Goal: Transaction & Acquisition: Obtain resource

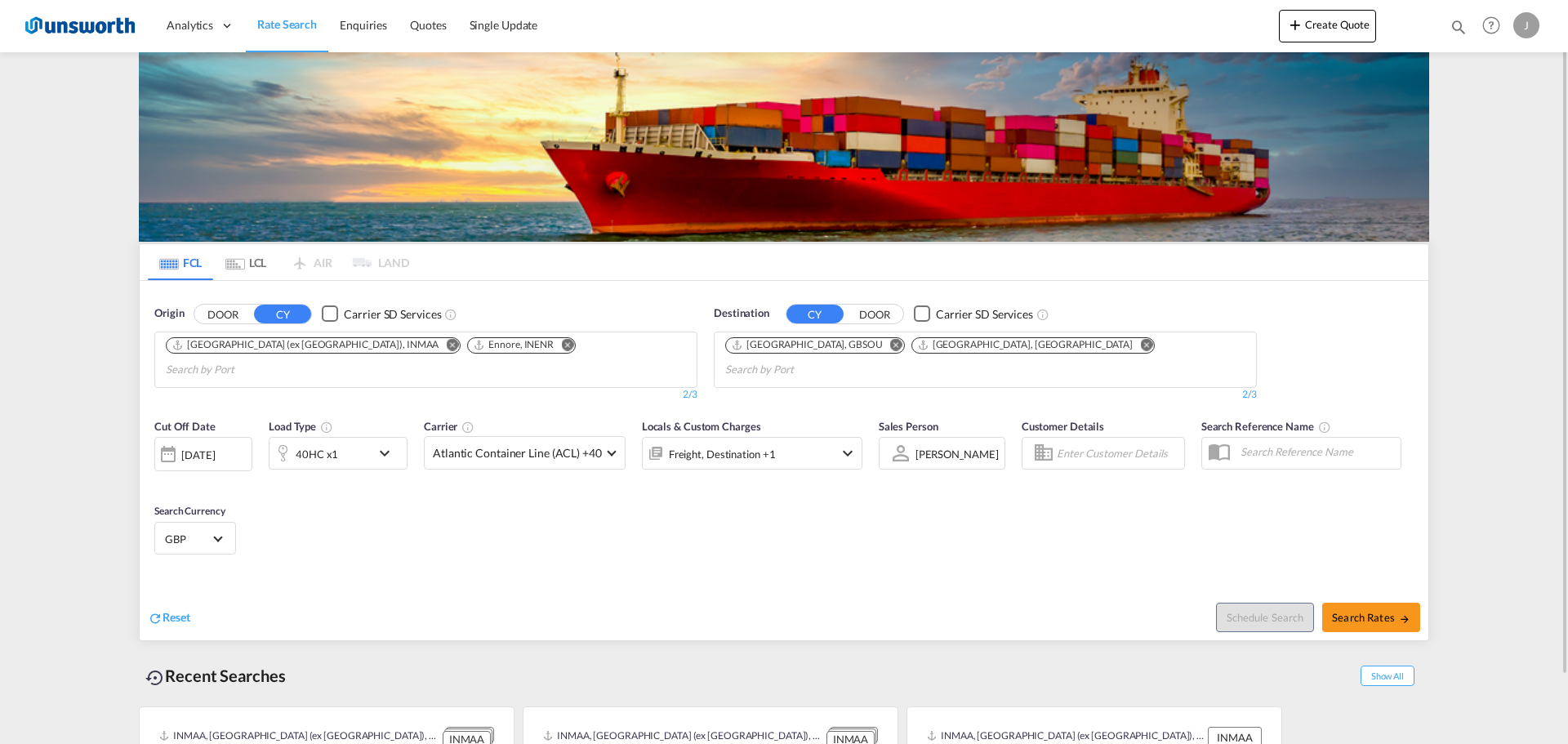
click at [561, 343] on md-icon "Remove" at bounding box center [567, 344] width 12 height 12
click at [446, 348] on md-icon "Remove" at bounding box center [452, 344] width 12 height 12
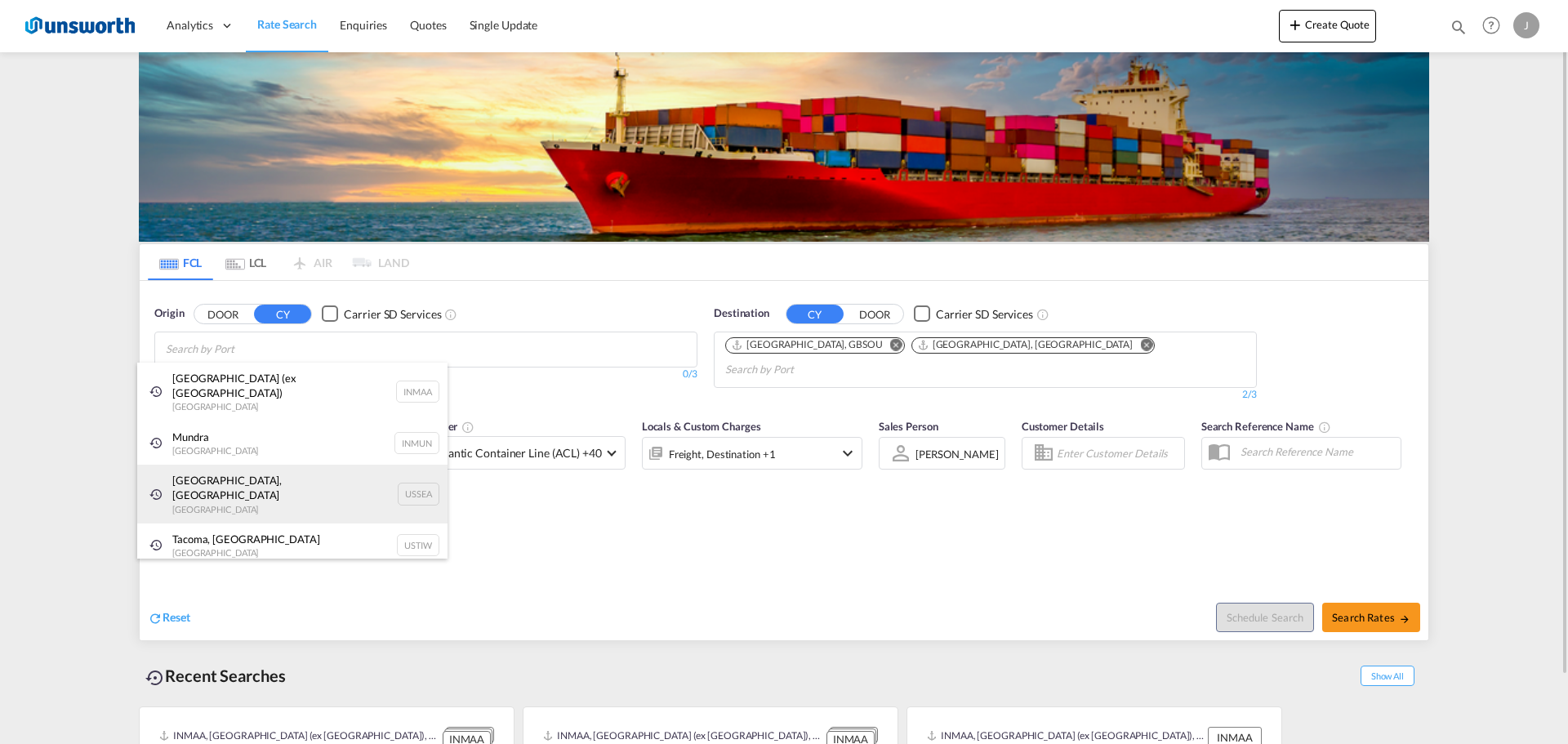
click at [227, 488] on div "[GEOGRAPHIC_DATA], [GEOGRAPHIC_DATA] [GEOGRAPHIC_DATA] USSEA" at bounding box center [292, 494] width 310 height 59
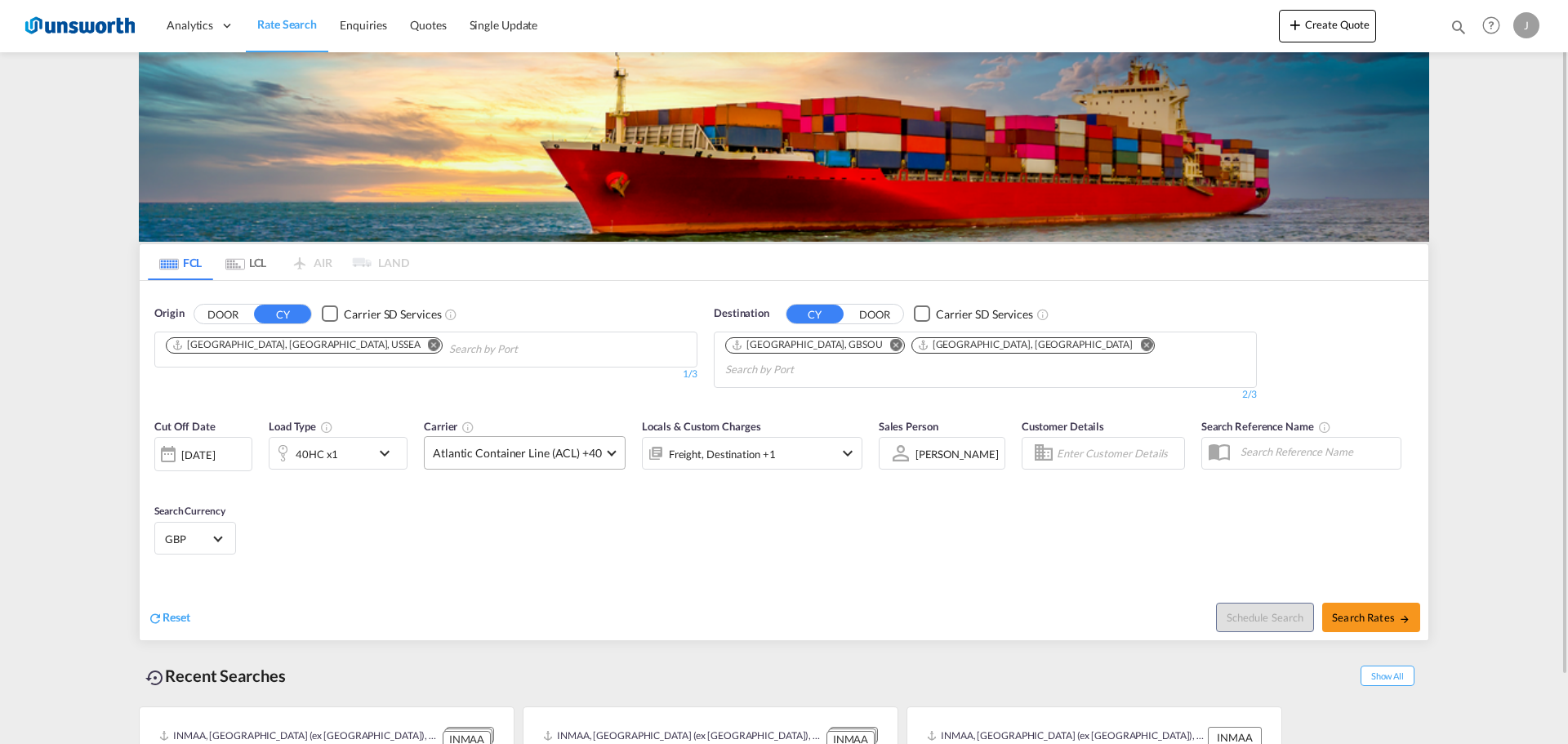
click at [596, 444] on span "Atlantic Container Line (ACL) +40" at bounding box center [517, 452] width 169 height 16
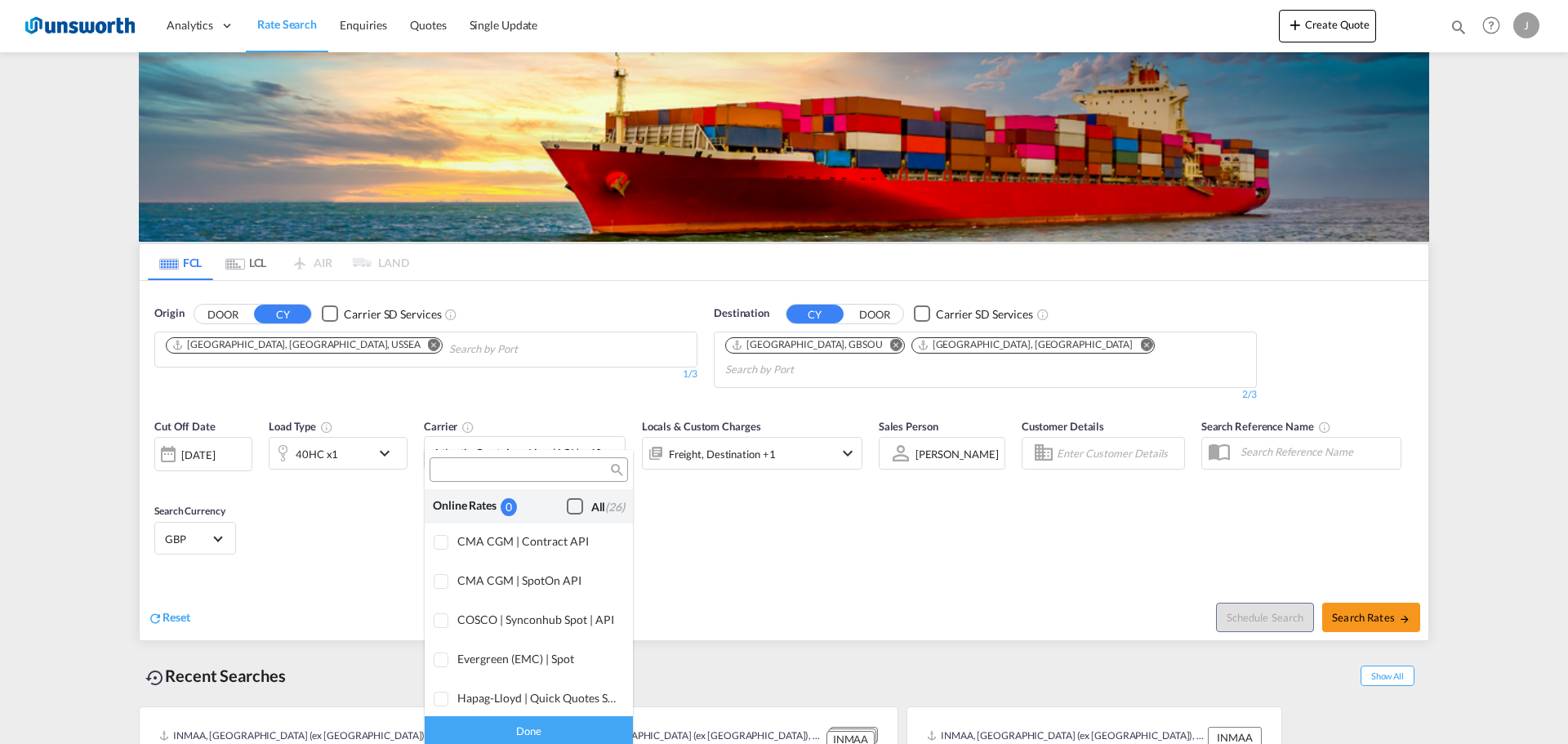
click at [567, 502] on div "Checkbox No Ink" at bounding box center [575, 506] width 17 height 16
click at [567, 506] on div "Checkbox No Ink" at bounding box center [575, 506] width 17 height 16
click at [1365, 598] on md-backdrop at bounding box center [784, 372] width 1568 height 744
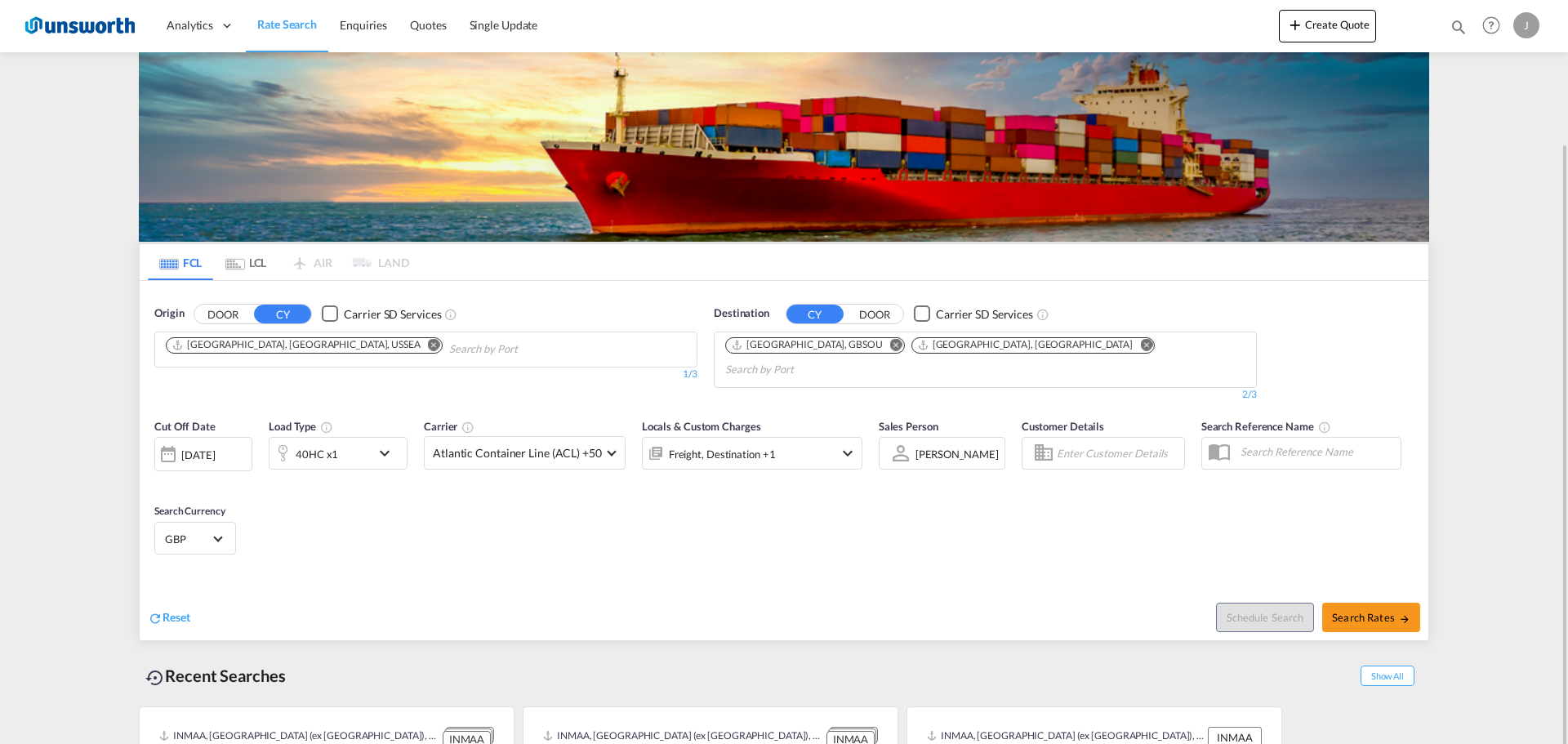
scroll to position [75, 0]
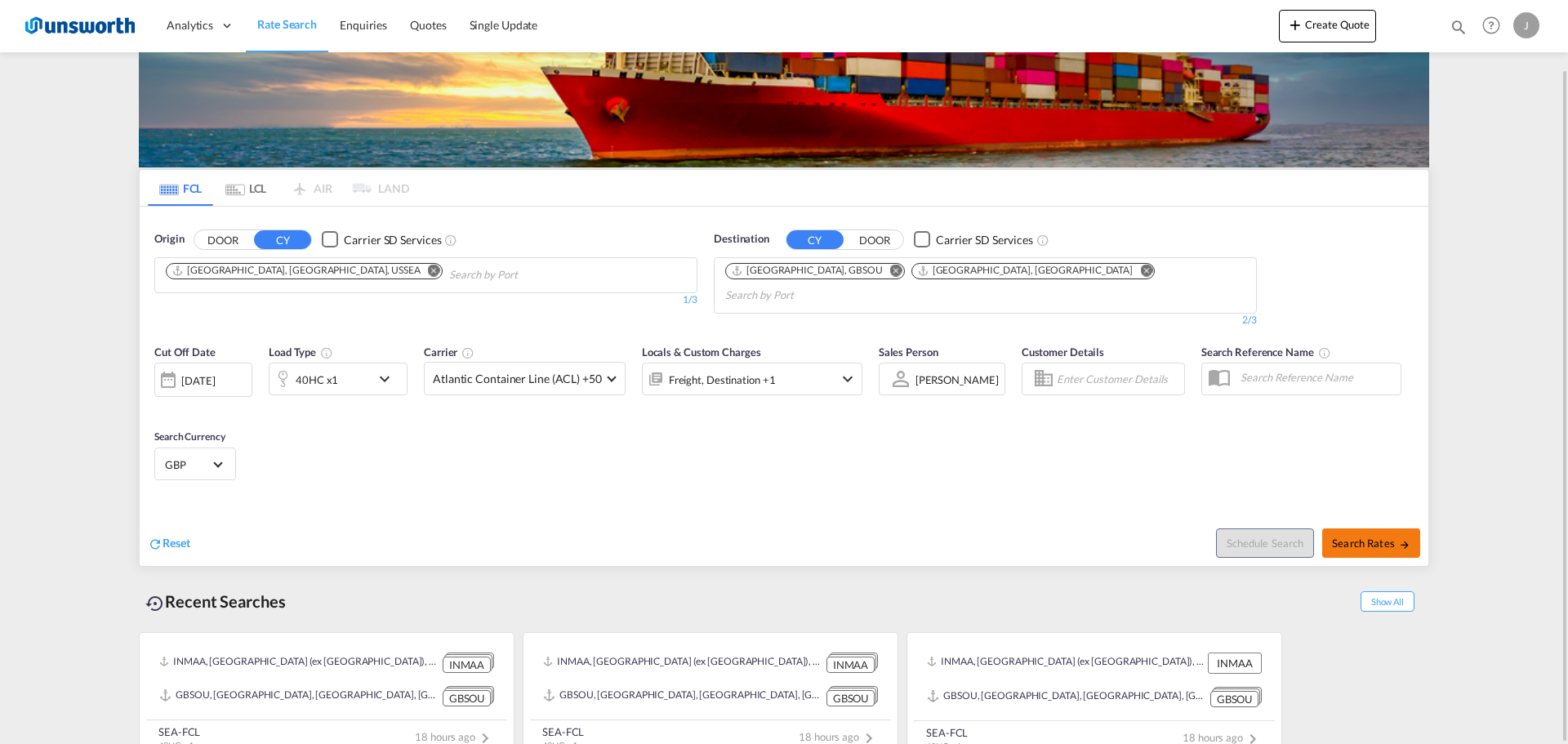
click at [1377, 532] on button "Search Rates" at bounding box center [1371, 543] width 98 height 30
type input "USSEA to GBSOU,GBLGP / [DATE]"
